Goal: Task Accomplishment & Management: Manage account settings

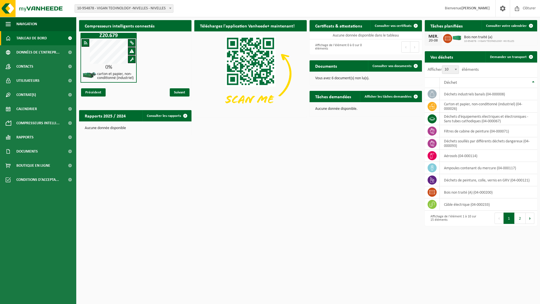
click at [403, 69] on link "Consulter vos documents" at bounding box center [394, 65] width 53 height 11
click at [328, 67] on h2 "Documents" at bounding box center [326, 65] width 33 height 11
click at [390, 69] on link "Consulter vos documents" at bounding box center [394, 65] width 53 height 11
click at [405, 97] on span "Afficher les tâches demandées" at bounding box center [388, 97] width 47 height 4
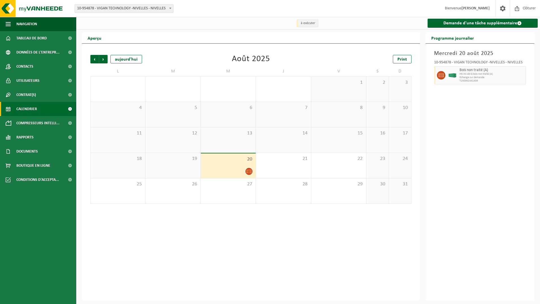
click at [247, 171] on icon at bounding box center [249, 171] width 5 height 5
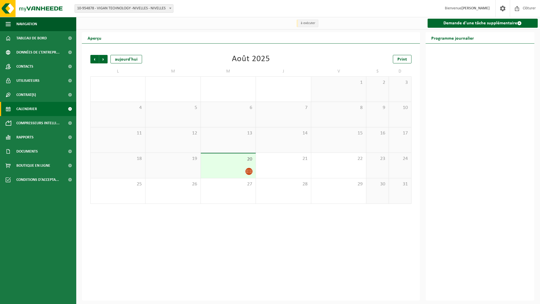
click at [249, 171] on icon at bounding box center [249, 171] width 5 height 5
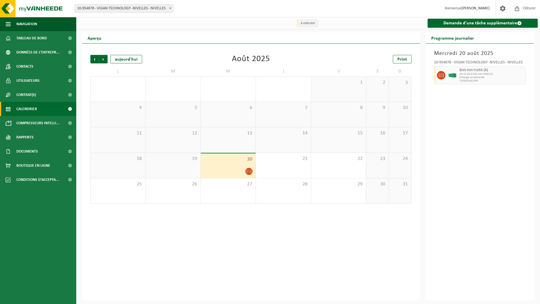
click at [249, 170] on icon at bounding box center [249, 171] width 5 height 5
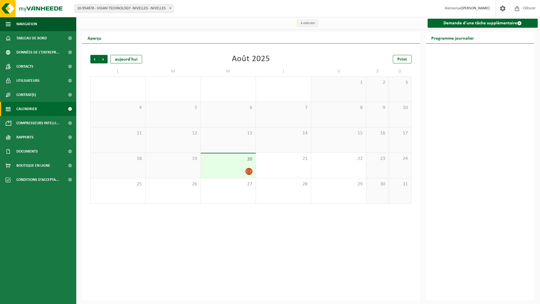
click at [249, 170] on icon at bounding box center [249, 171] width 5 height 5
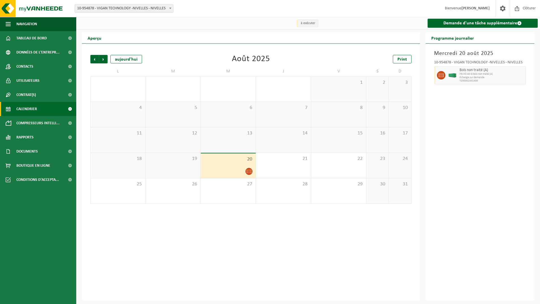
click at [500, 7] on span at bounding box center [503, 8] width 8 height 17
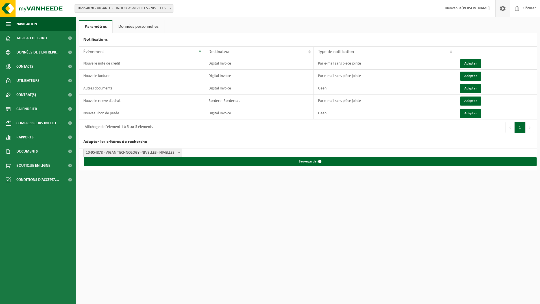
click at [450, 52] on th "Type de notification" at bounding box center [385, 51] width 142 height 11
click at [334, 52] on span "Type de notification" at bounding box center [336, 51] width 36 height 5
